Goal: Task Accomplishment & Management: Complete application form

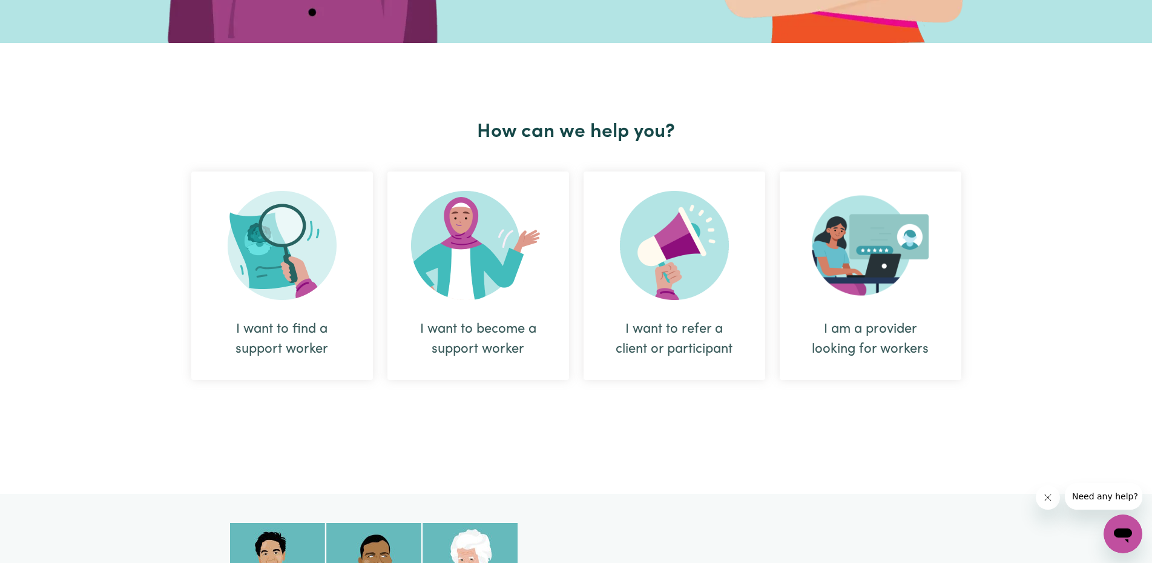
scroll to position [375, 0]
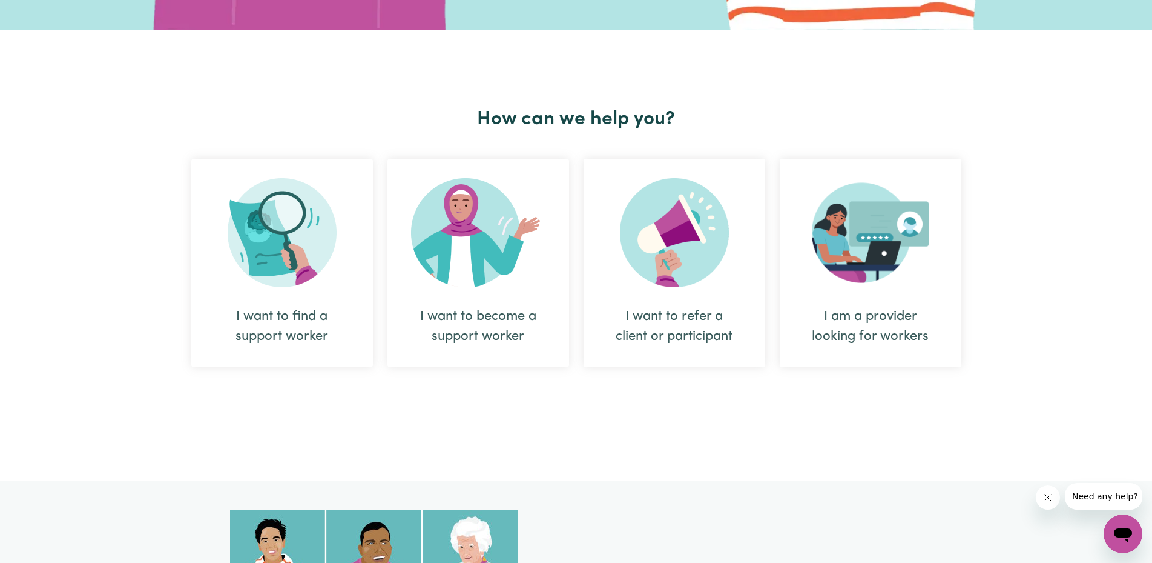
click at [443, 282] on img at bounding box center [478, 232] width 134 height 109
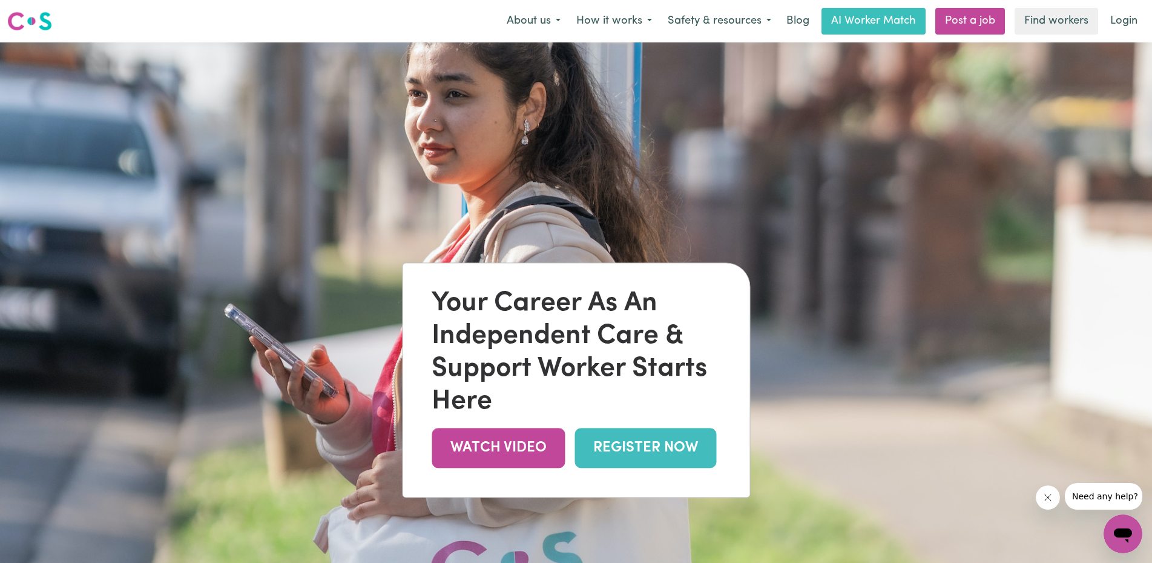
click at [634, 448] on link "REGISTER NOW" at bounding box center [646, 447] width 142 height 39
